Goal: Information Seeking & Learning: Learn about a topic

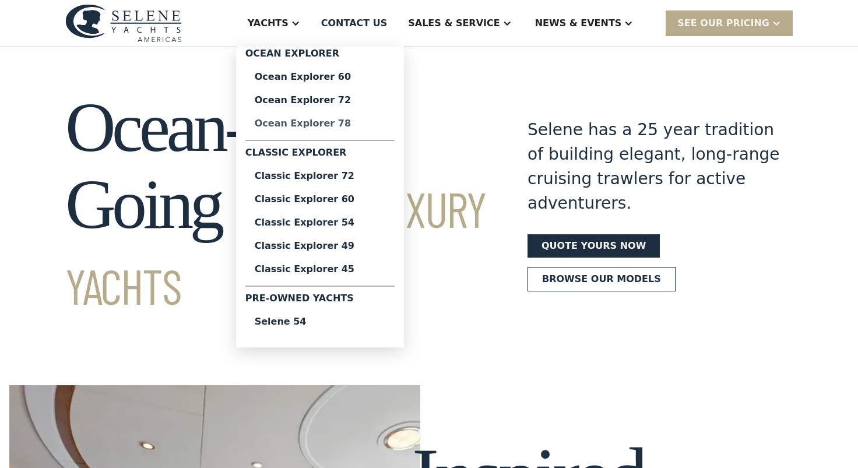
click at [361, 125] on div "Ocean Explorer 78" at bounding box center [320, 123] width 131 height 9
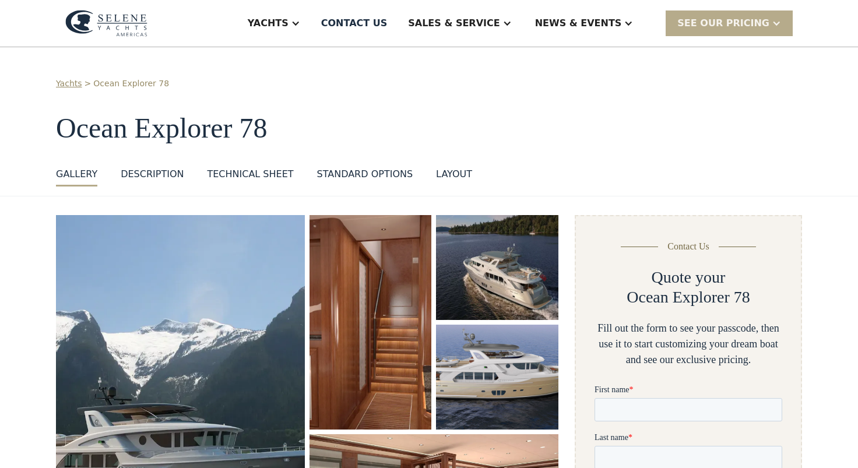
click at [357, 174] on div "standard options" at bounding box center [365, 174] width 96 height 14
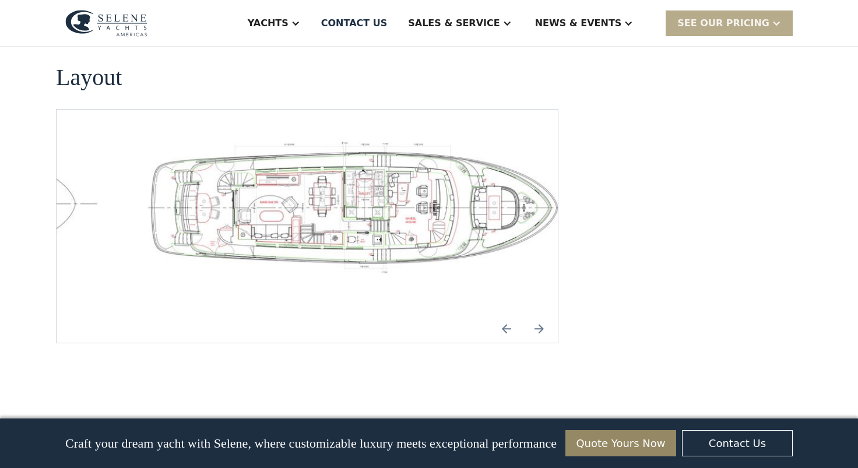
scroll to position [1801, 0]
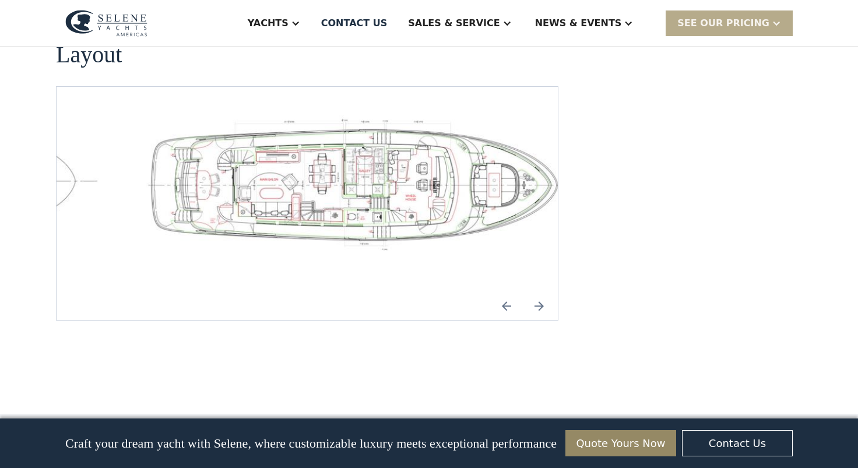
click at [500, 292] on img "Previous slide" at bounding box center [507, 306] width 28 height 28
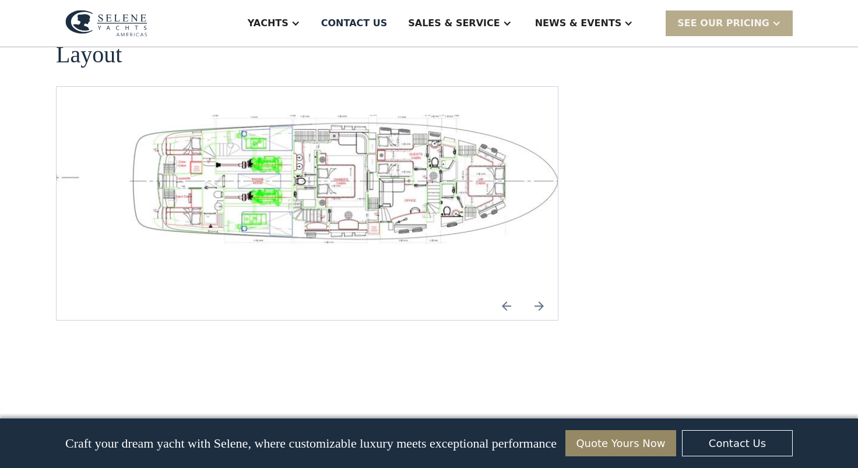
click at [301, 139] on img "open lightbox" at bounding box center [344, 182] width 483 height 134
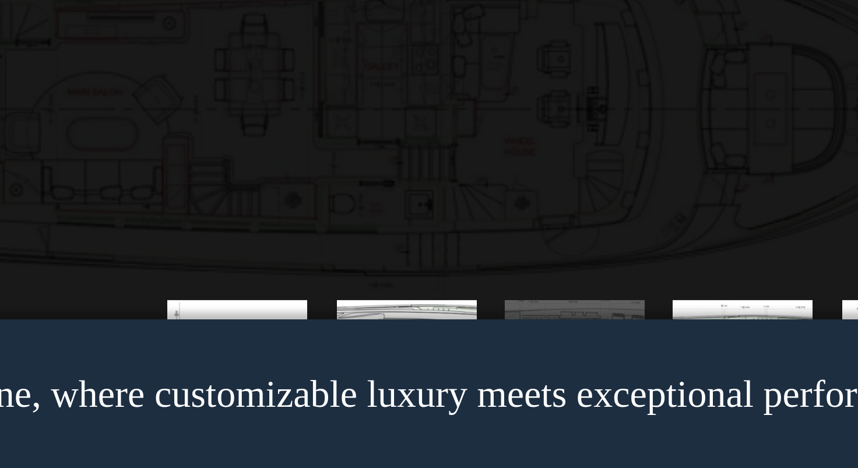
scroll to position [1806, 0]
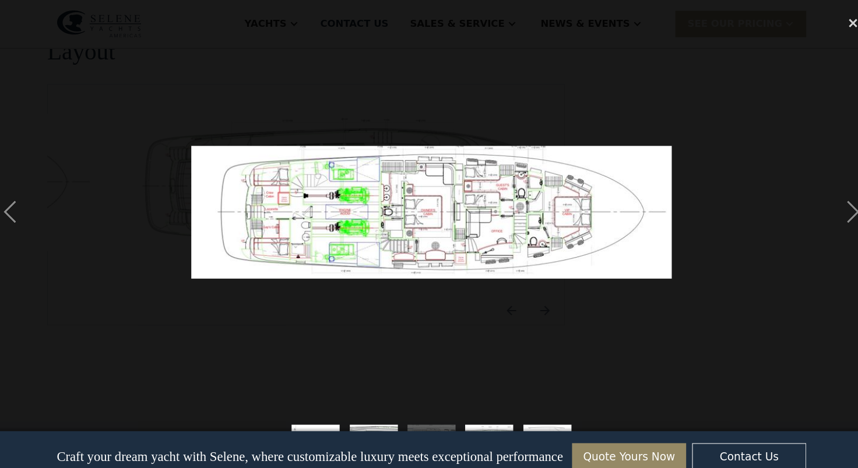
click at [346, 217] on img at bounding box center [429, 206] width 467 height 129
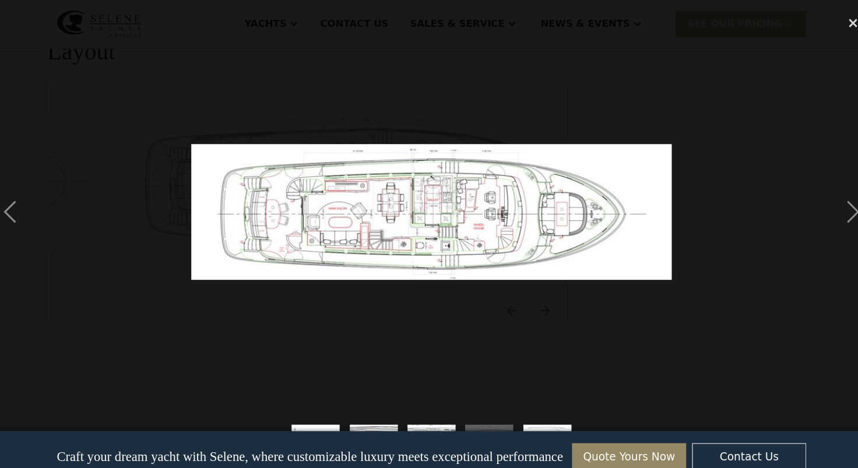
click at [346, 217] on img at bounding box center [429, 206] width 467 height 132
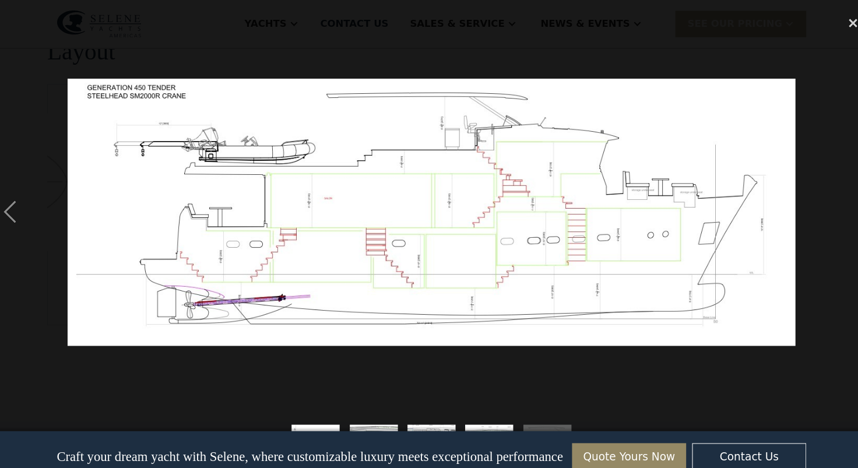
scroll to position [0, 0]
click at [441, 205] on img at bounding box center [429, 206] width 706 height 260
click at [2, 197] on div "previous image" at bounding box center [20, 206] width 40 height 394
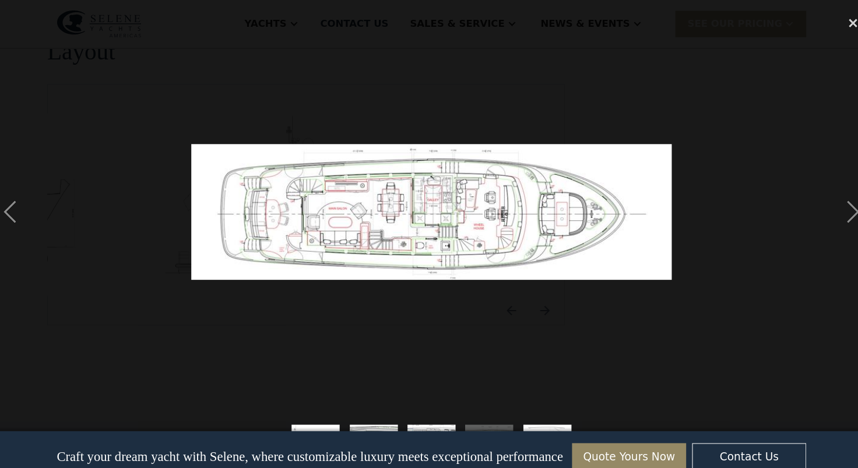
click at [324, 212] on img at bounding box center [429, 206] width 467 height 132
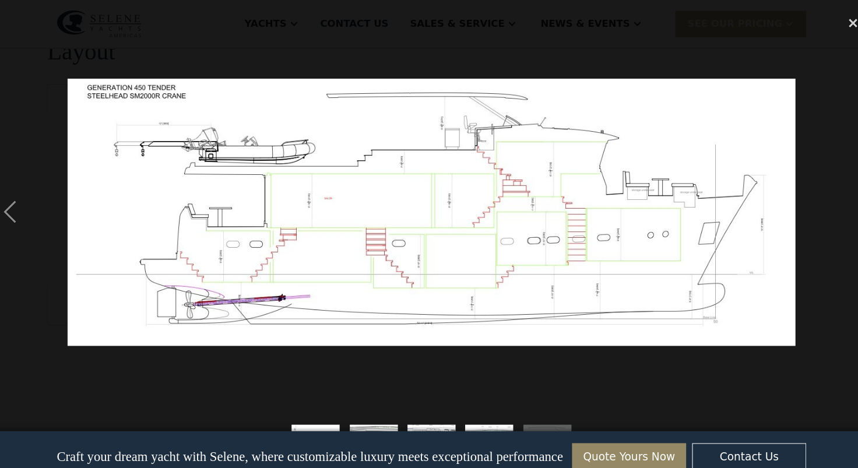
click at [153, 192] on img at bounding box center [429, 206] width 706 height 260
click at [12, 204] on div "previous image" at bounding box center [20, 206] width 40 height 394
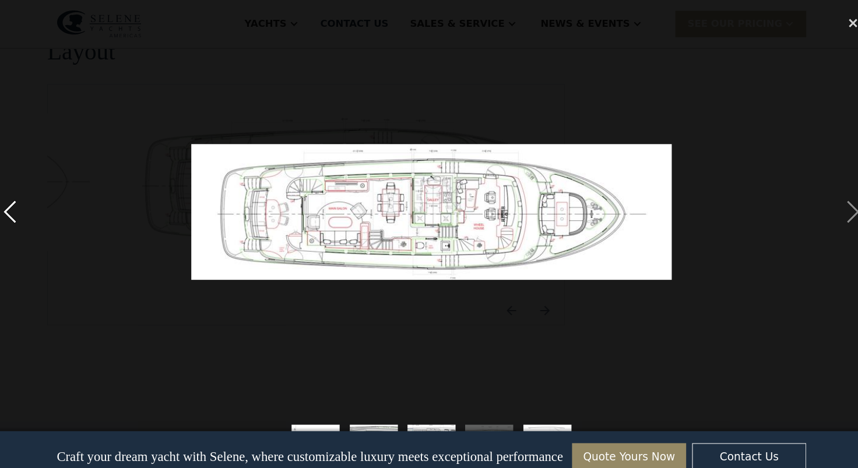
click at [12, 204] on div "previous image" at bounding box center [20, 206] width 40 height 394
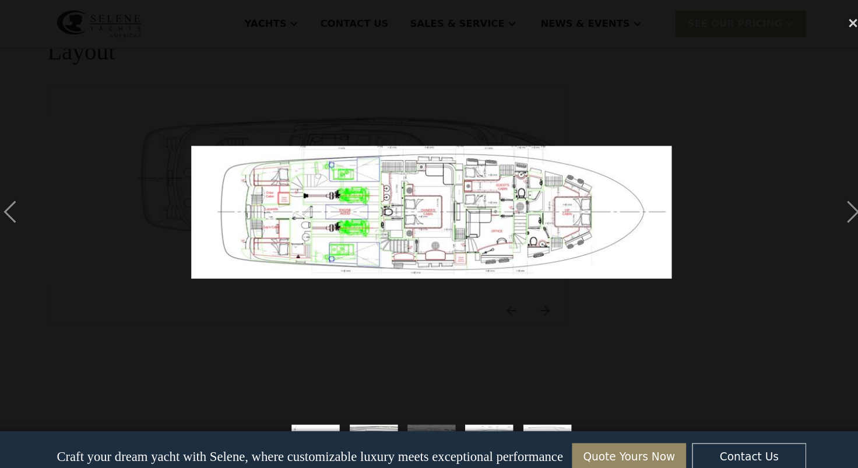
scroll to position [1800, 0]
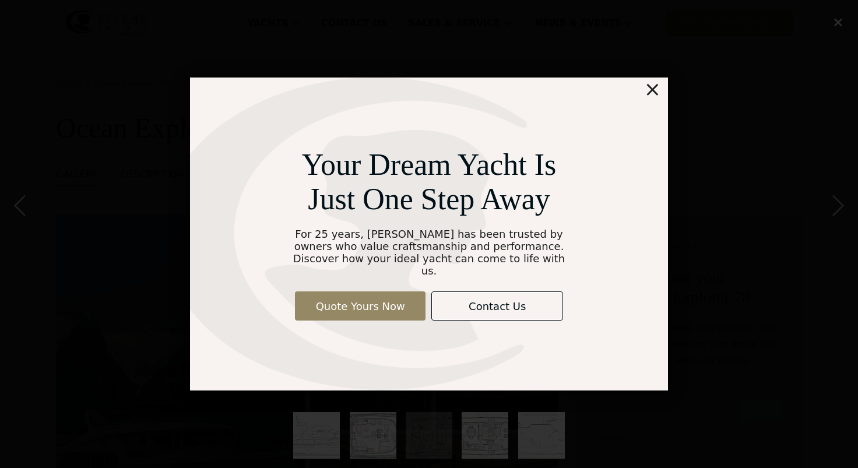
click at [652, 96] on div "×" at bounding box center [652, 89] width 17 height 23
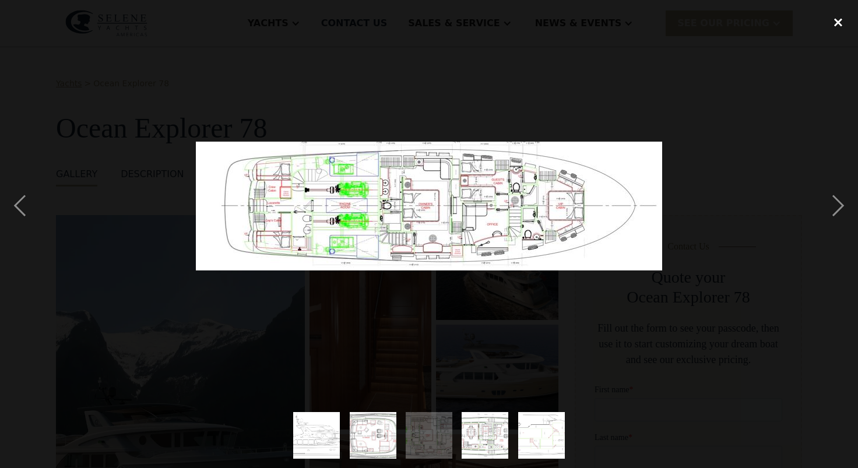
click at [837, 25] on div "close lightbox" at bounding box center [839, 22] width 40 height 26
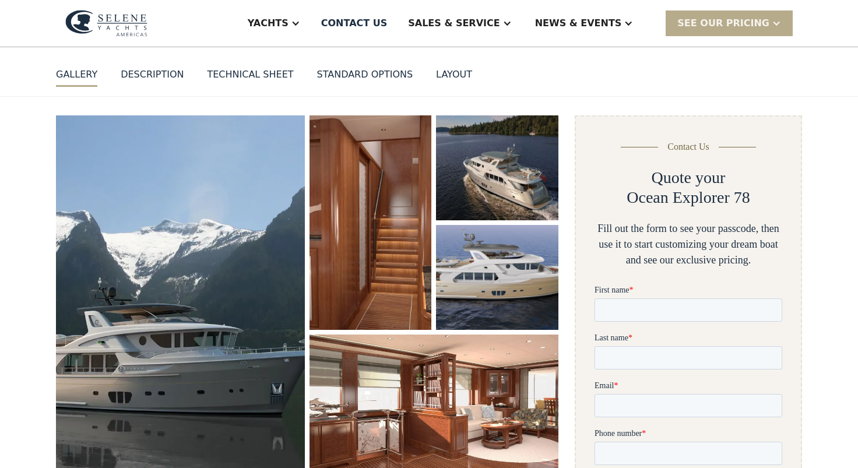
scroll to position [101, 0]
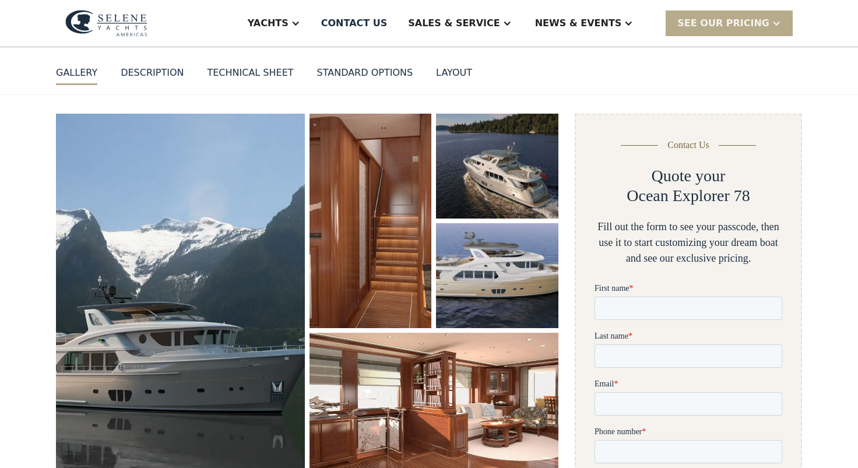
click at [244, 243] on img "open lightbox" at bounding box center [180, 293] width 249 height 359
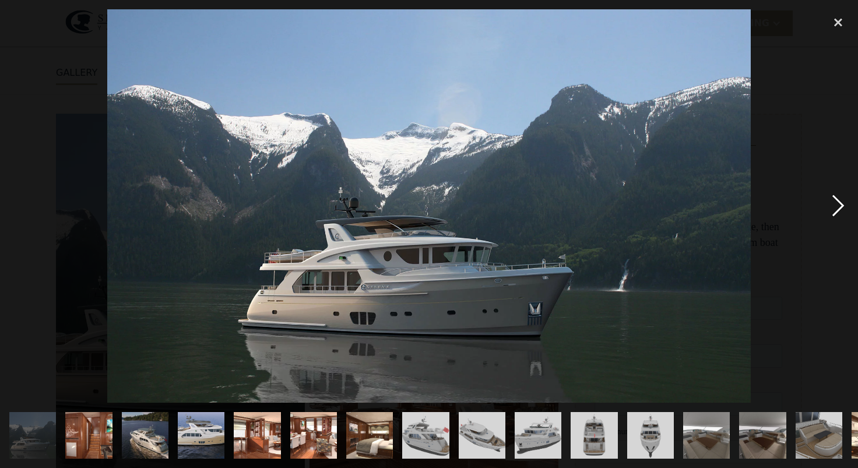
click at [830, 203] on div "next image" at bounding box center [839, 206] width 40 height 394
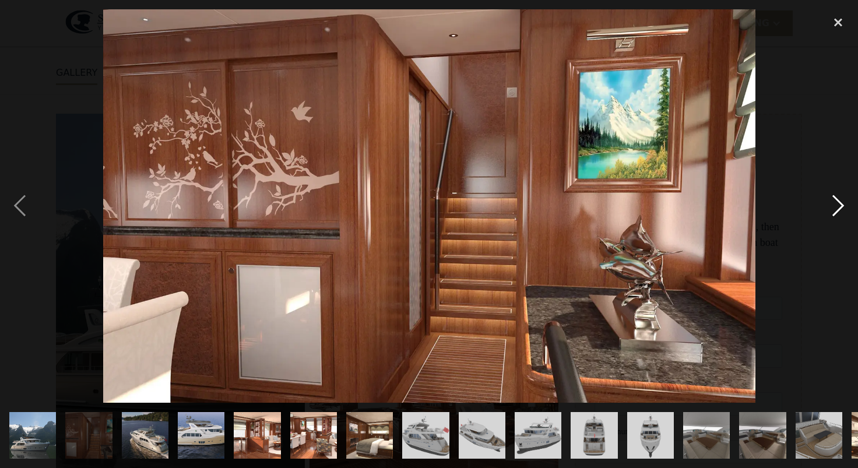
click at [830, 203] on div "next image" at bounding box center [839, 206] width 40 height 394
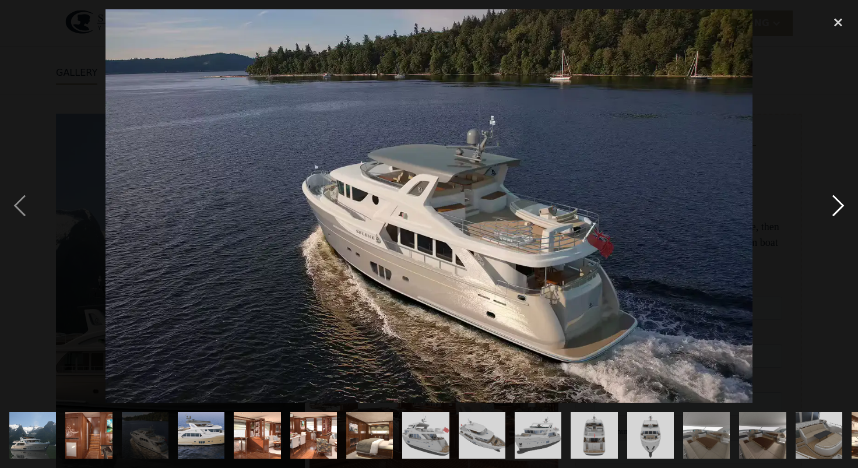
click at [830, 203] on div "next image" at bounding box center [839, 206] width 40 height 394
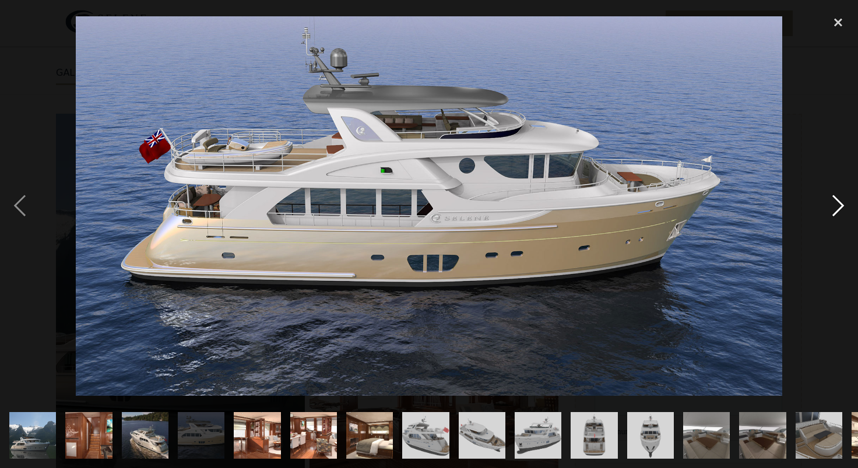
click at [830, 203] on div "next image" at bounding box center [839, 206] width 40 height 394
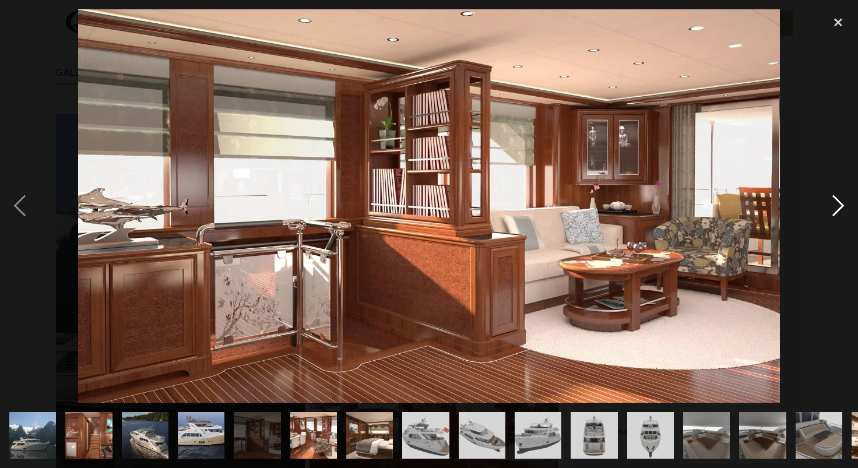
click at [830, 203] on div "next image" at bounding box center [839, 206] width 40 height 394
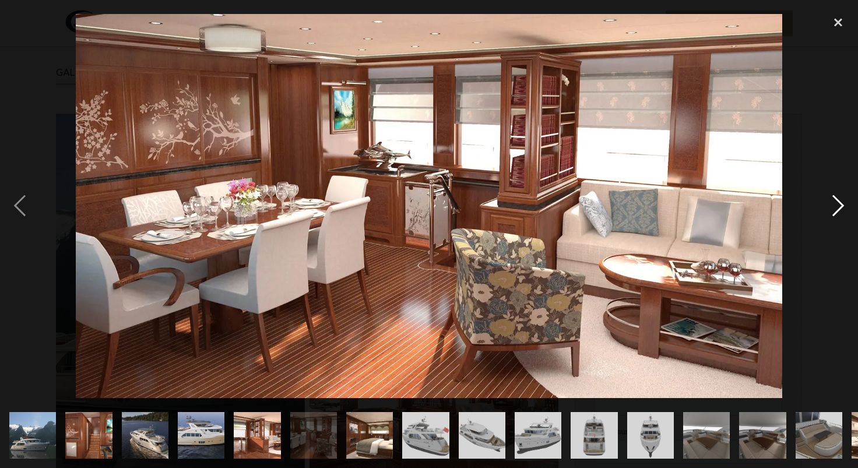
click at [830, 203] on div "next image" at bounding box center [839, 206] width 40 height 394
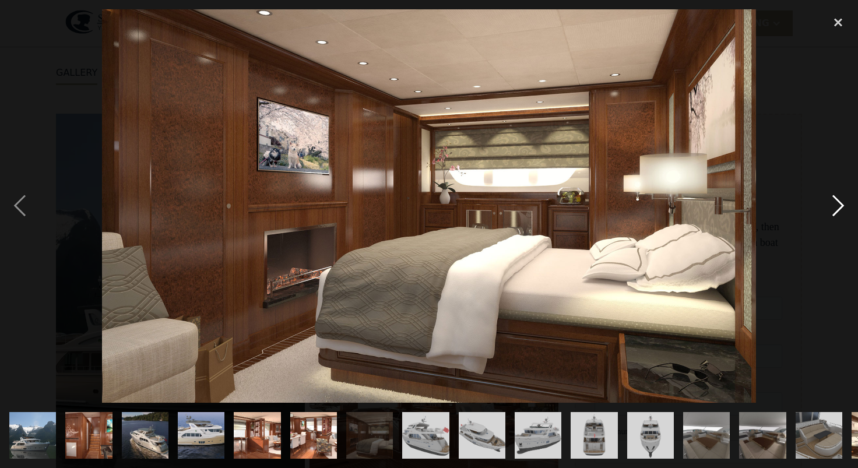
click at [830, 203] on div "next image" at bounding box center [839, 206] width 40 height 394
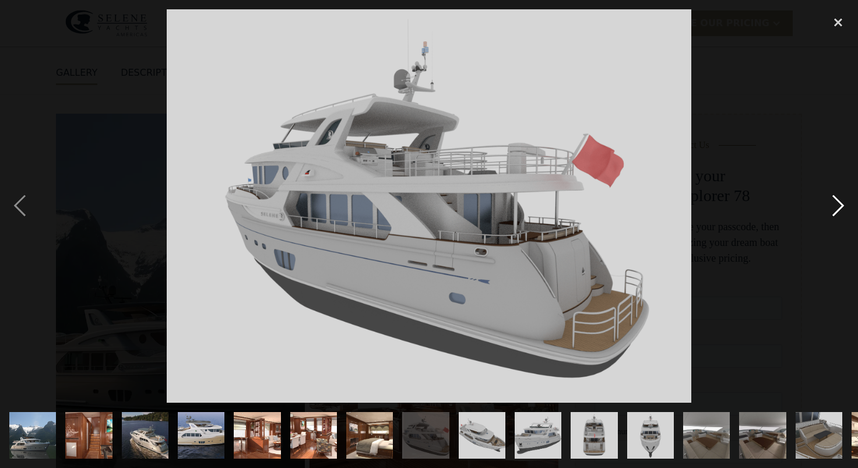
click at [830, 203] on div "next image" at bounding box center [839, 206] width 40 height 394
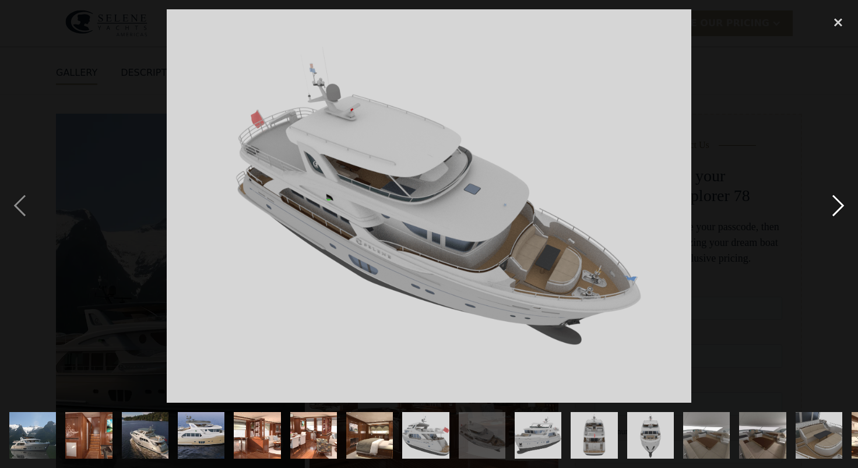
click at [830, 204] on div "next image" at bounding box center [839, 206] width 40 height 394
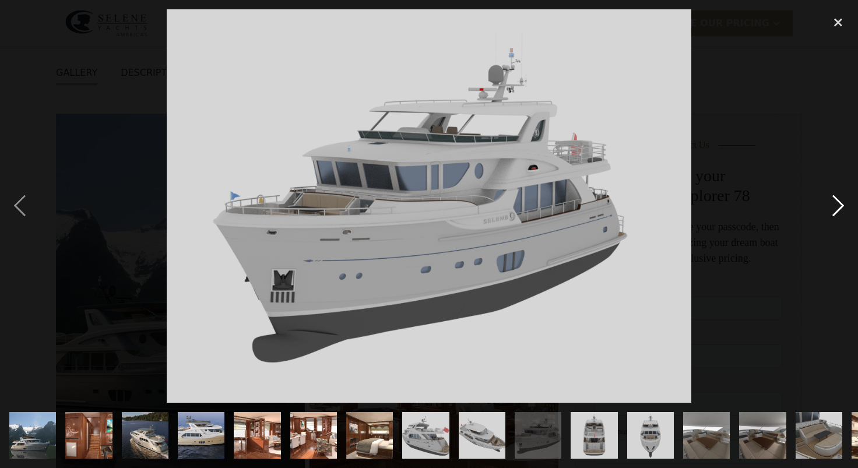
click at [830, 204] on div "next image" at bounding box center [839, 206] width 40 height 394
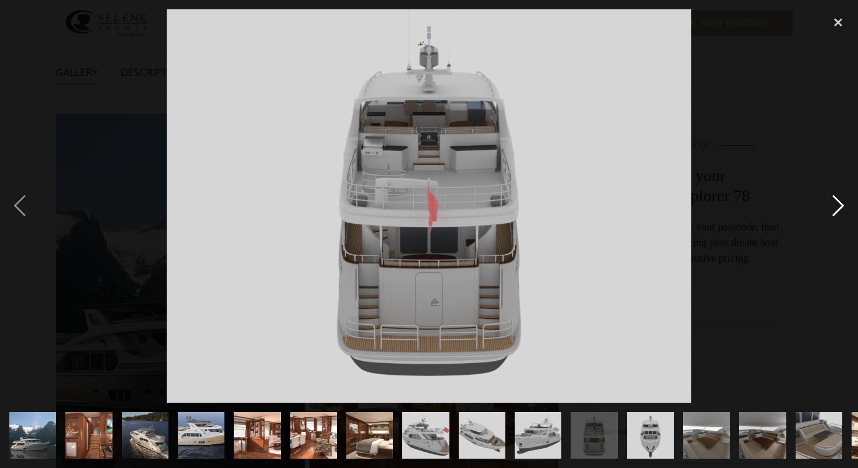
click at [830, 204] on div "next image" at bounding box center [839, 206] width 40 height 394
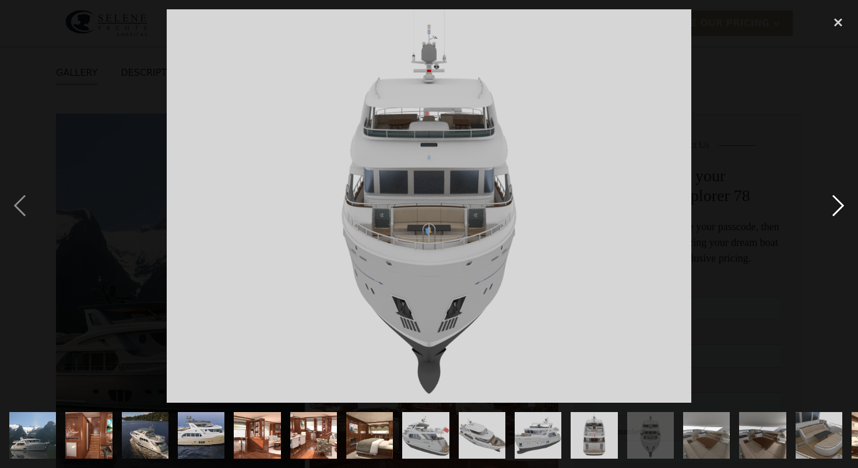
click at [830, 204] on div "next image" at bounding box center [839, 206] width 40 height 394
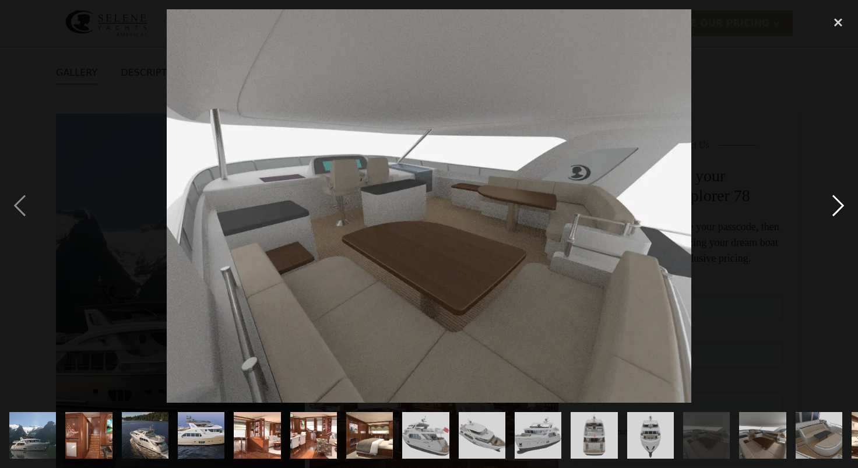
click at [830, 204] on div "next image" at bounding box center [839, 206] width 40 height 394
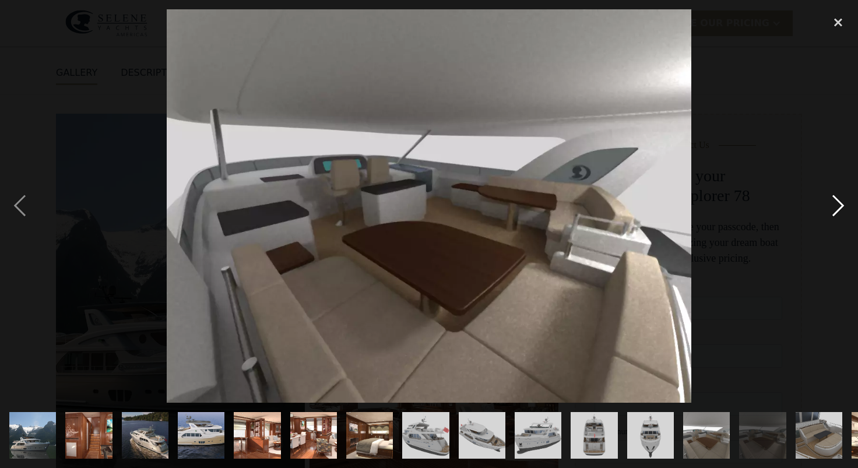
click at [830, 204] on div "next image" at bounding box center [839, 206] width 40 height 394
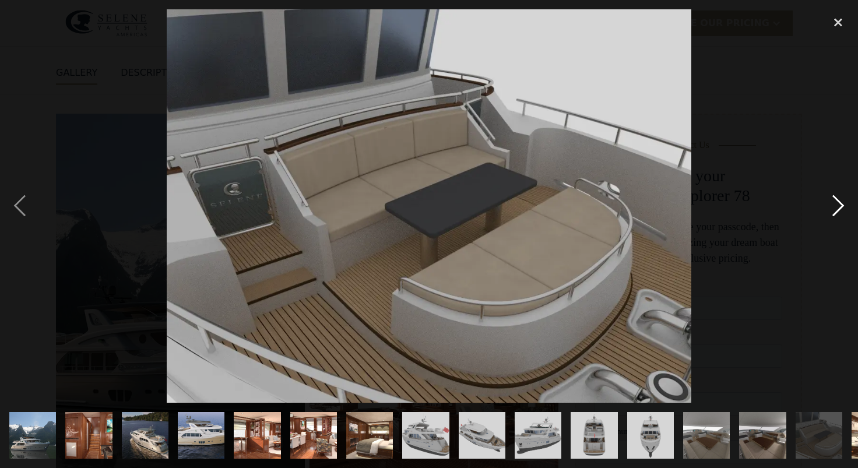
click at [830, 204] on div "next image" at bounding box center [839, 206] width 40 height 394
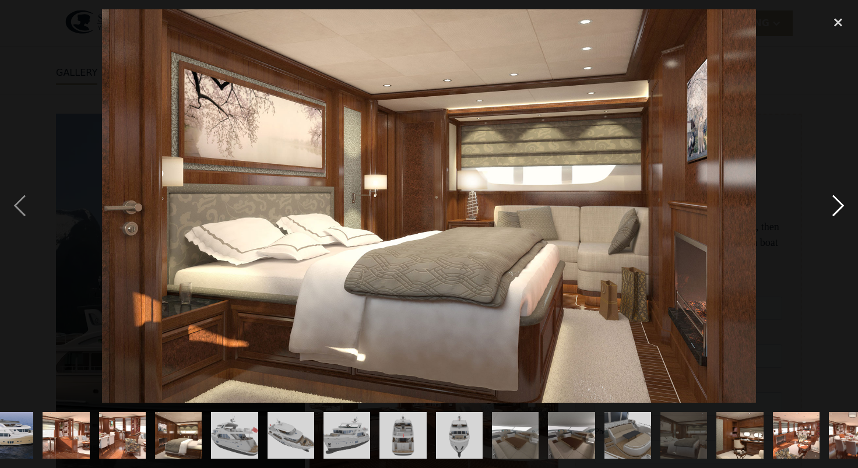
click at [830, 204] on div "next image" at bounding box center [839, 206] width 40 height 394
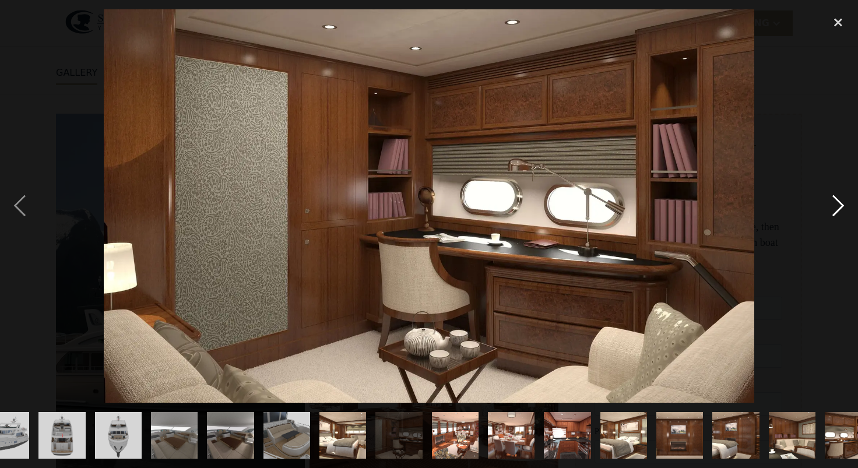
click at [830, 204] on div "next image" at bounding box center [839, 206] width 40 height 394
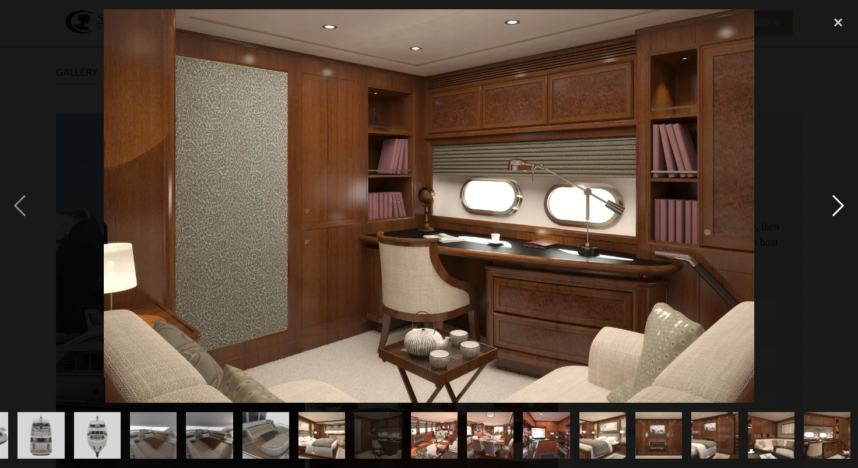
scroll to position [0, 555]
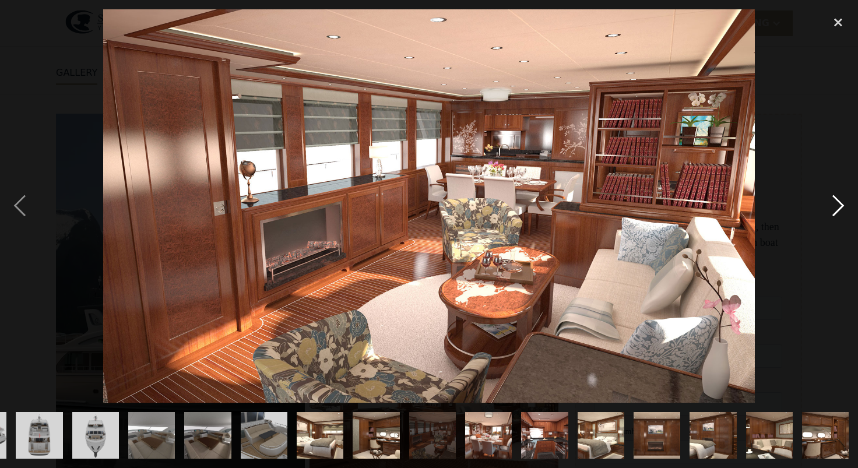
click at [830, 204] on div "next image" at bounding box center [839, 206] width 40 height 394
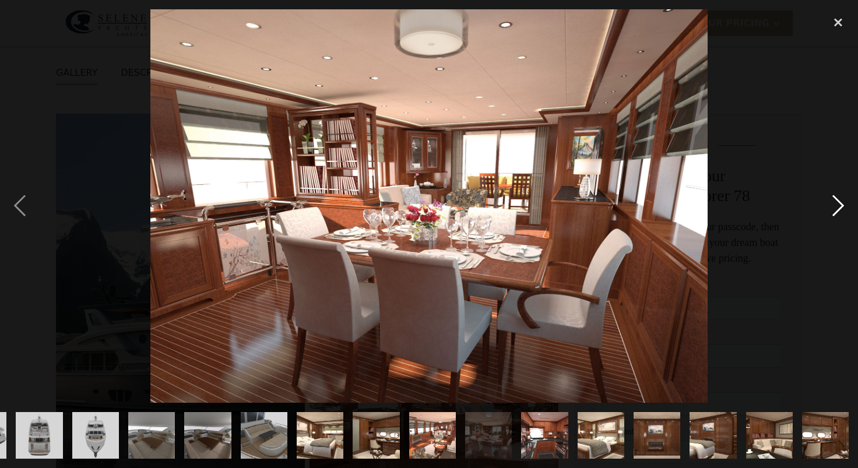
click at [830, 204] on div "next image" at bounding box center [839, 206] width 40 height 394
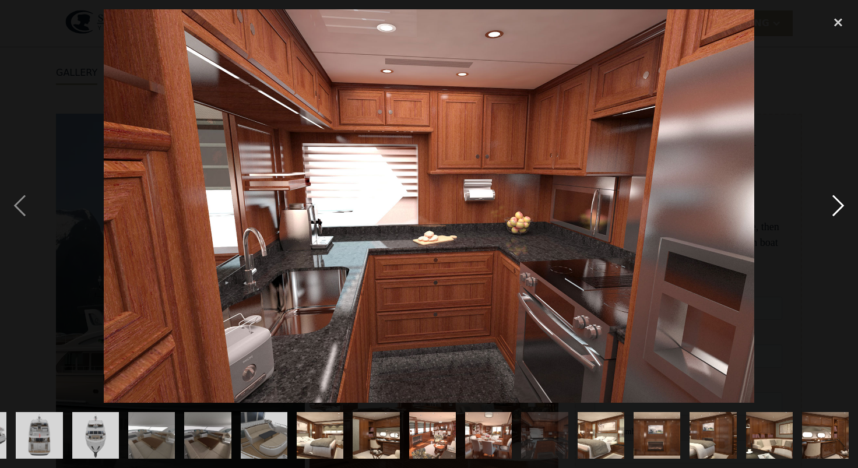
click at [830, 204] on div "next image" at bounding box center [839, 206] width 40 height 394
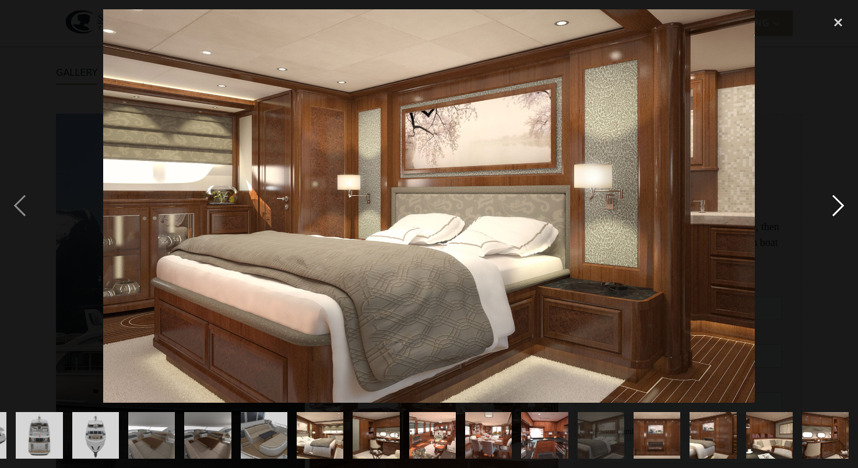
click at [830, 204] on div "next image" at bounding box center [839, 206] width 40 height 394
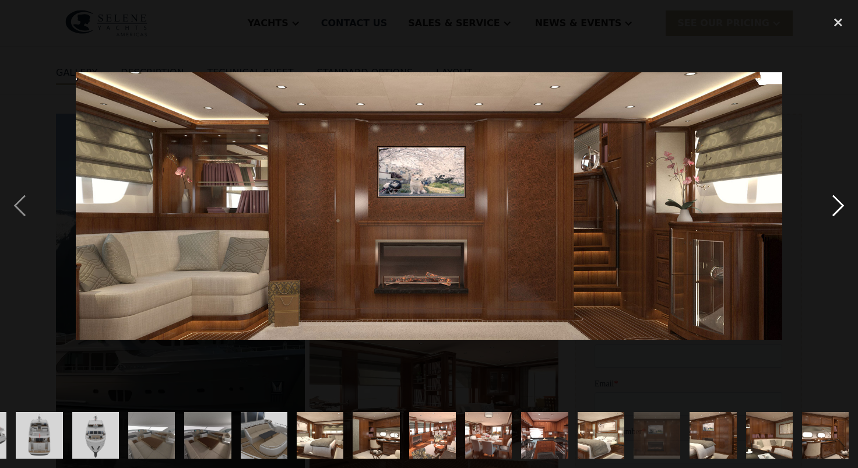
click at [830, 204] on div "next image" at bounding box center [839, 206] width 40 height 394
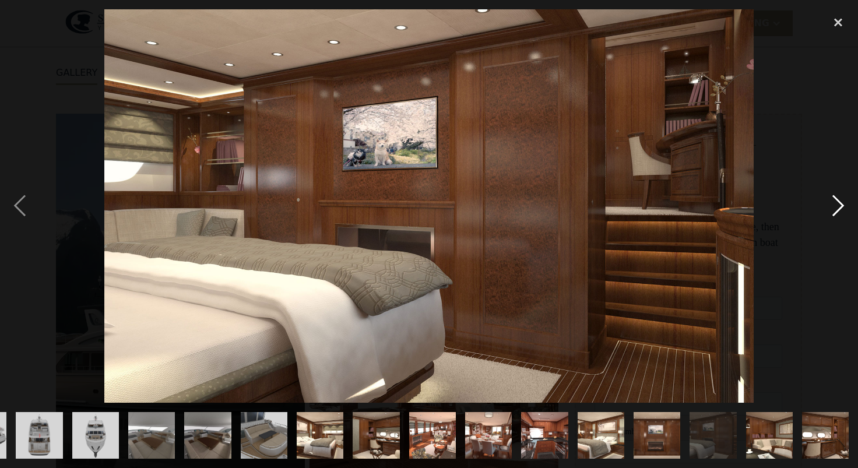
click at [831, 204] on div "next image" at bounding box center [839, 206] width 40 height 394
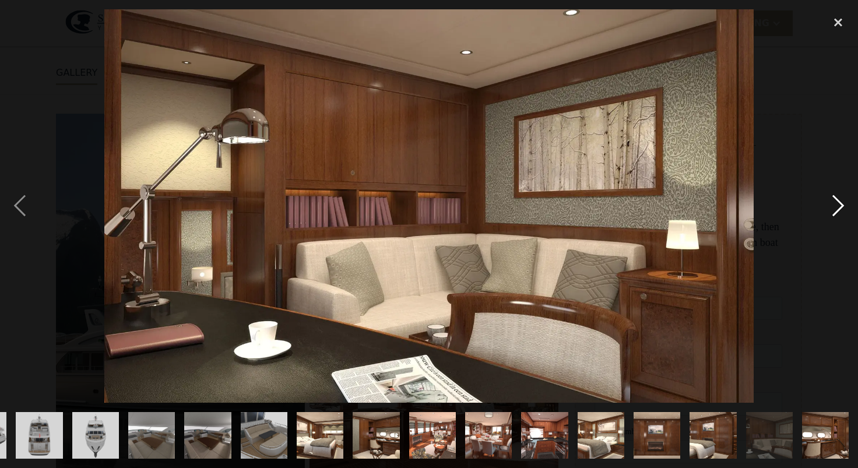
click at [831, 204] on div "next image" at bounding box center [839, 206] width 40 height 394
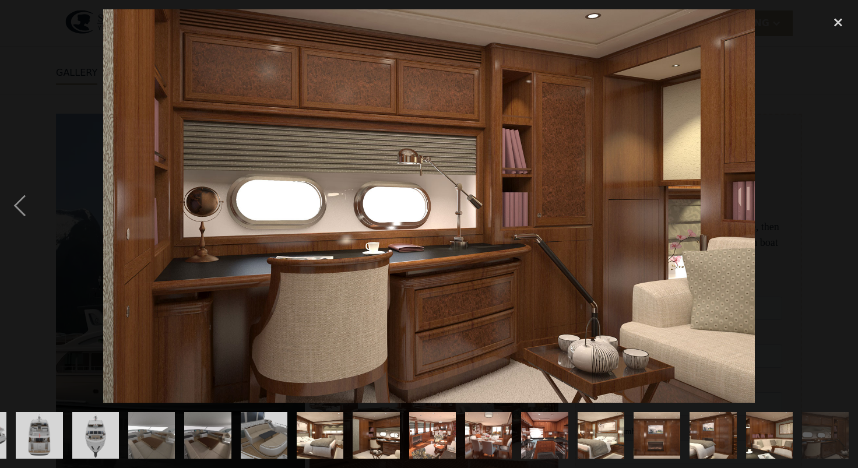
click at [831, 204] on div "next image" at bounding box center [839, 206] width 40 height 394
click at [836, 24] on div "close lightbox" at bounding box center [839, 22] width 40 height 26
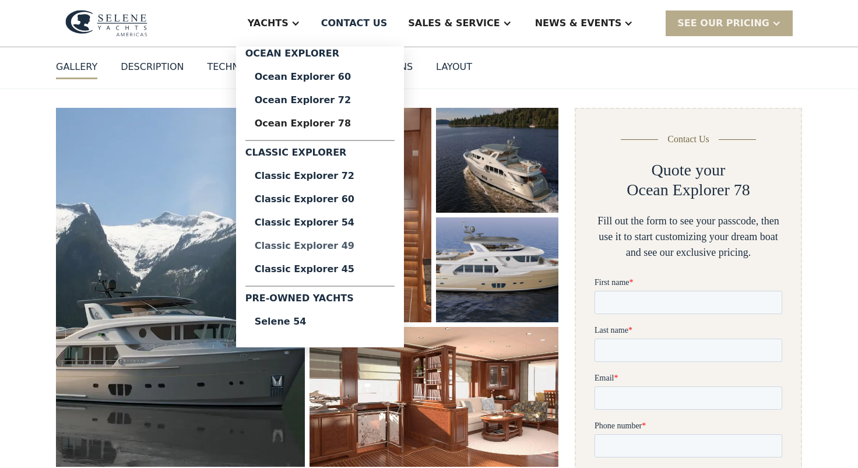
scroll to position [108, 0]
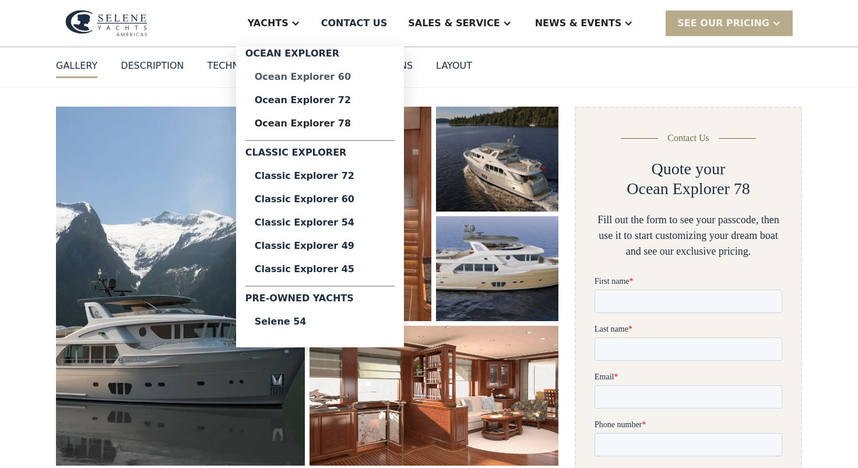
click at [347, 79] on div "Ocean Explorer 60" at bounding box center [320, 76] width 131 height 9
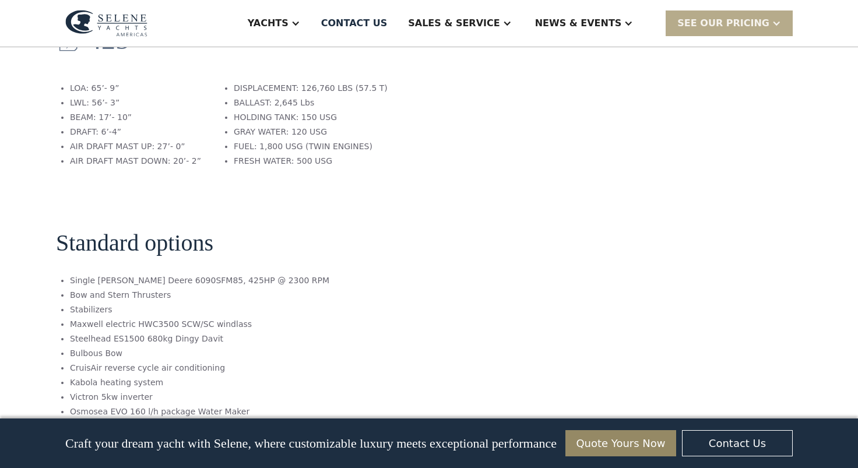
scroll to position [1917, 0]
